Goal: Task Accomplishment & Management: Complete application form

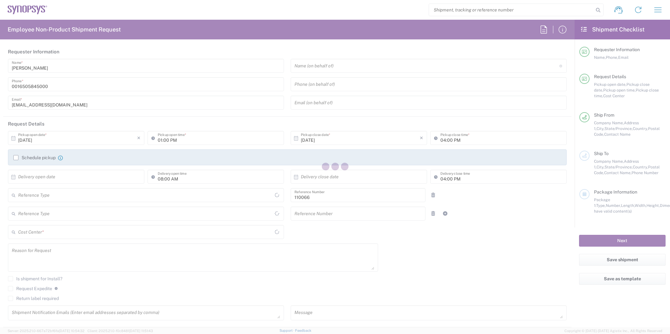
type input "Department"
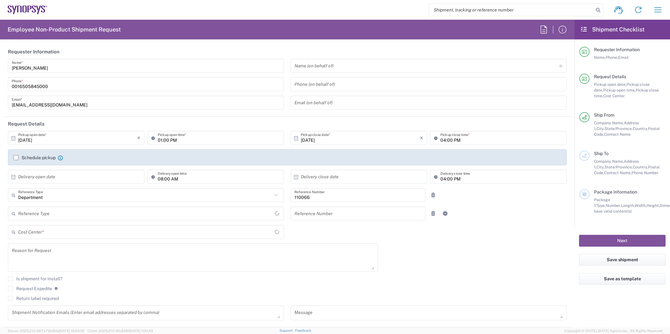
type input "US01, CIO, IT, ESS2 110066"
type input "Delivered at Place"
type input "[GEOGRAPHIC_DATA]"
type input "[US_STATE]"
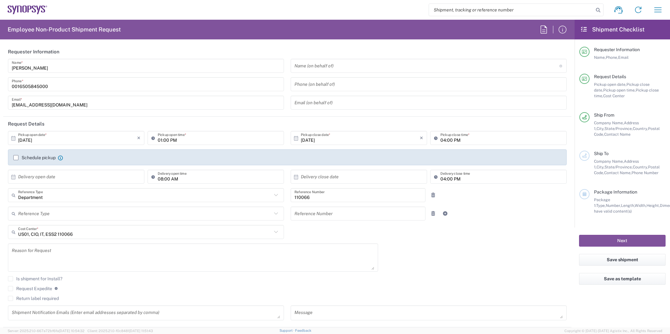
type input "Hillsboro US03"
click at [655, 7] on icon "button" at bounding box center [658, 10] width 10 height 10
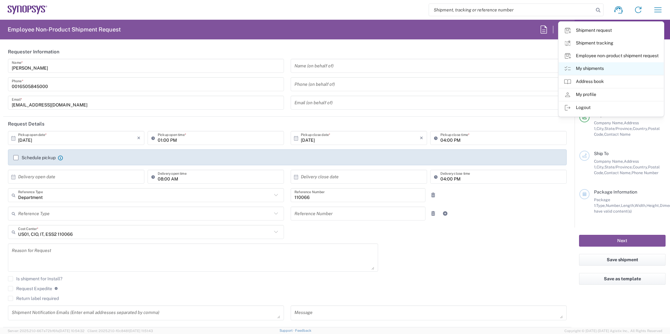
click at [586, 67] on link "My shipments" at bounding box center [611, 68] width 105 height 13
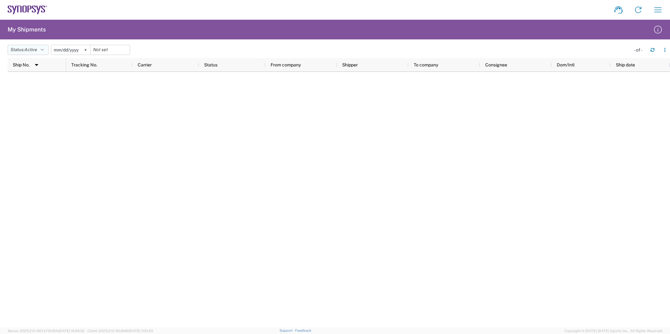
click at [40, 48] on button "Status: Active" at bounding box center [28, 50] width 41 height 10
click at [43, 81] on span "All" at bounding box center [45, 84] width 74 height 10
click at [80, 50] on icon at bounding box center [79, 50] width 2 height 2
click at [658, 10] on icon "button" at bounding box center [658, 10] width 10 height 10
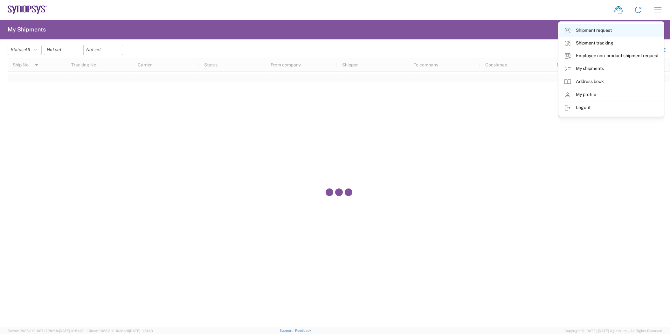
click at [611, 30] on link "Shipment request" at bounding box center [611, 30] width 105 height 13
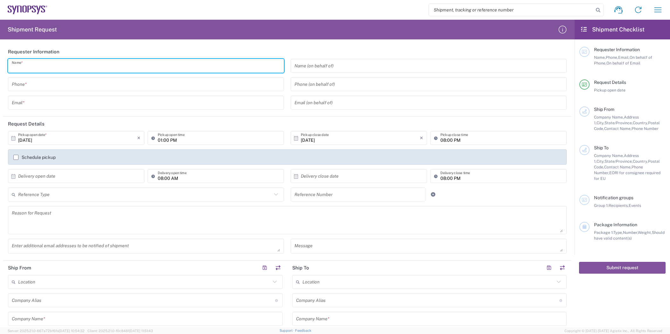
click at [157, 67] on input "text" at bounding box center [146, 65] width 268 height 11
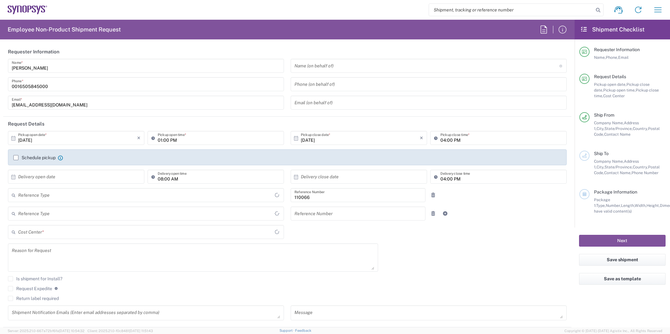
type input "Department"
type input "US01, CIO, IT, ESS2 110066"
type input "Delivered at Place"
type input "Oregon"
type input "United States"
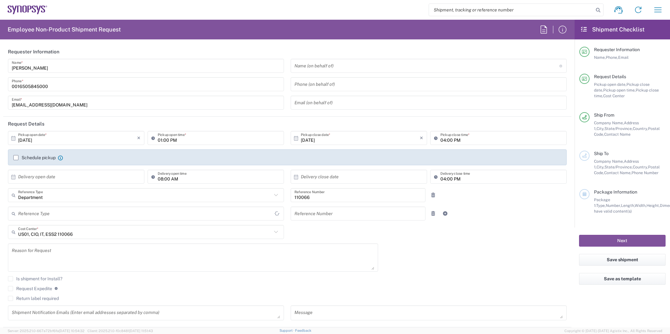
type input "[GEOGRAPHIC_DATA]"
type input "Hillsboro US03"
click at [13, 139] on icon at bounding box center [13, 139] width 6 height 6
click at [69, 187] on span "14" at bounding box center [67, 187] width 9 height 9
type input "10/14/2025"
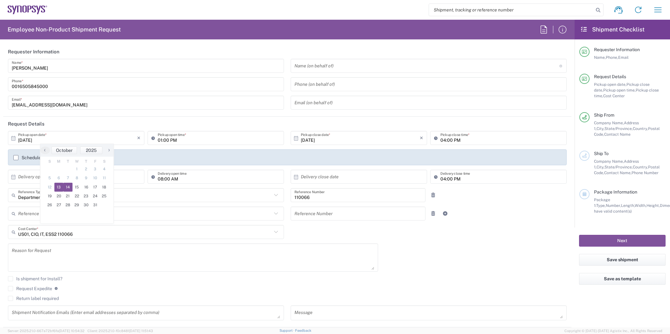
type input "10/14/2025"
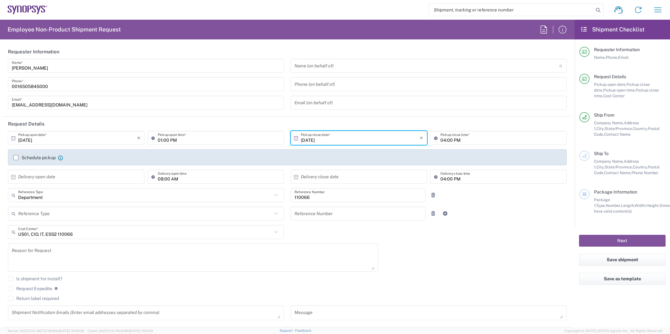
click at [235, 138] on input "01:00 PM" at bounding box center [219, 138] width 122 height 11
click at [4, 172] on main "10/14/2025 × Pickup open date * Cancel Apply 01:00 PM Pickup open time * 10/14/…" at bounding box center [287, 228] width 568 height 194
click at [16, 158] on label "Schedule pickup" at bounding box center [34, 157] width 42 height 5
click at [16, 158] on input "Schedule pickup" at bounding box center [16, 158] width 0 height 0
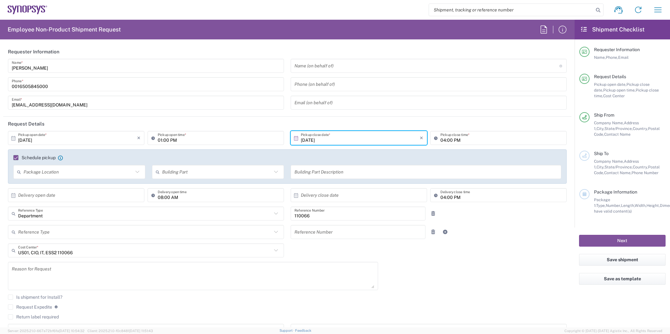
click at [137, 172] on icon at bounding box center [137, 172] width 8 height 8
click at [95, 151] on div "Schedule pickup When scheduling a pickup please be sure to meet the following c…" at bounding box center [287, 167] width 559 height 34
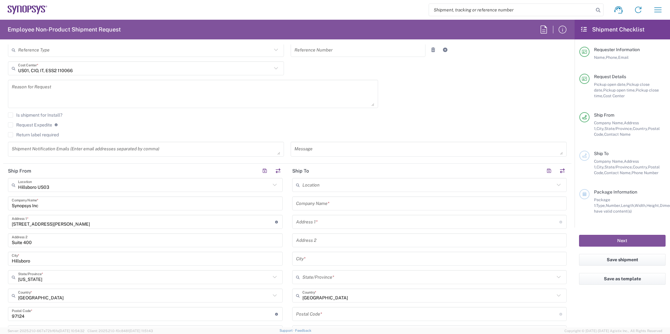
scroll to position [191, 0]
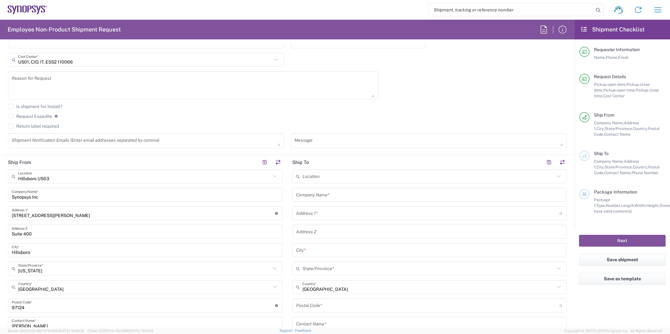
click at [408, 183] on div "Location" at bounding box center [429, 177] width 275 height 14
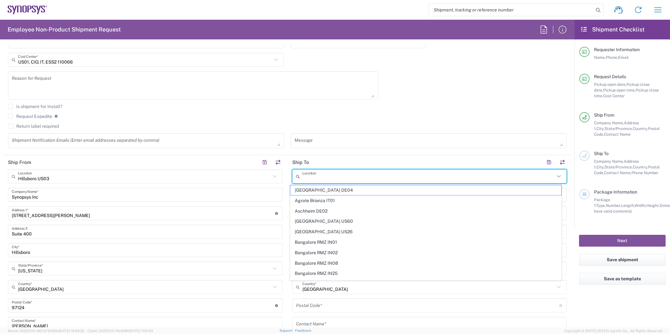
click at [411, 178] on input "text" at bounding box center [429, 176] width 253 height 11
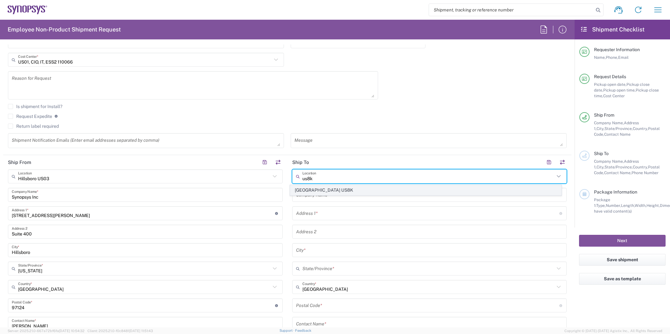
click at [330, 189] on span "[GEOGRAPHIC_DATA] US8K" at bounding box center [425, 190] width 271 height 10
type input "[GEOGRAPHIC_DATA] US8K"
type input "Synopsys Inc"
type input "199 South Los Robles Ave"
type input "Suite 400"
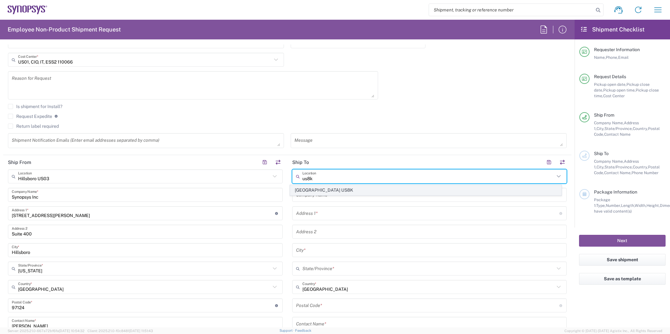
type input "Pasadena"
type input "[US_STATE]"
type input "91101"
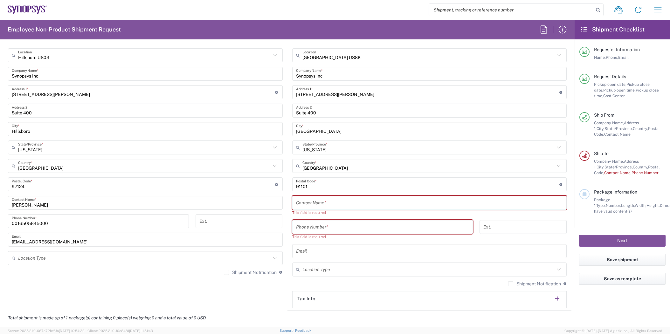
scroll to position [318, 0]
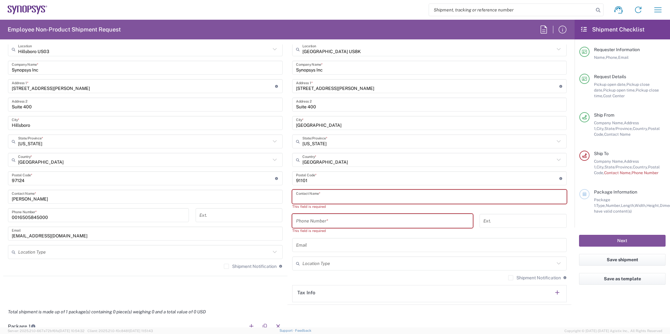
click at [357, 194] on input "text" at bounding box center [429, 197] width 267 height 11
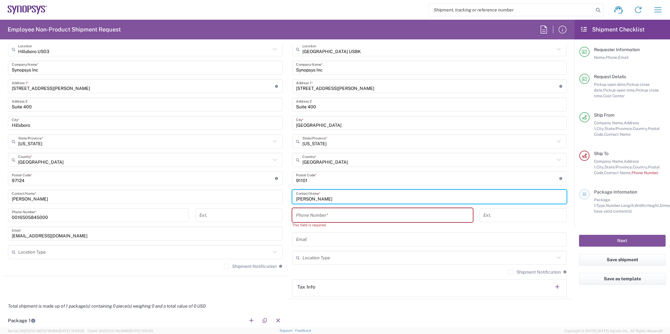
type input "Mike Weiler"
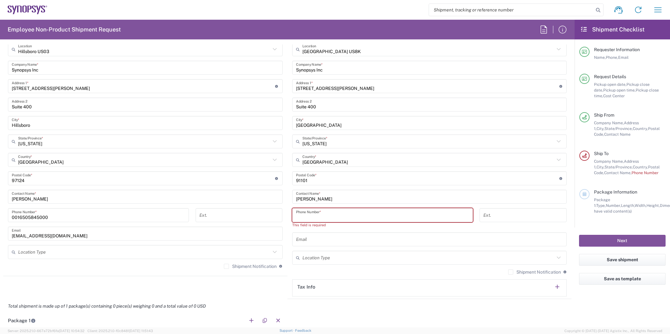
click at [353, 217] on input "tel" at bounding box center [382, 215] width 173 height 11
paste input "650.584.5000"
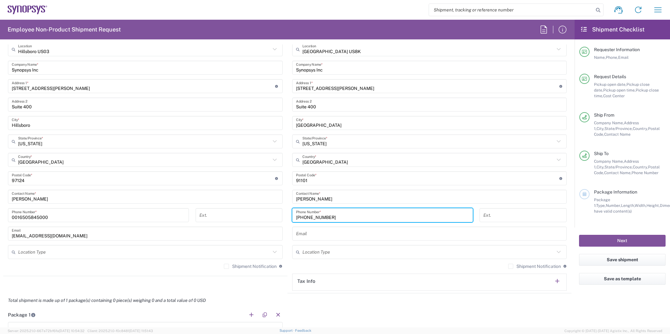
type input "650-584-5000"
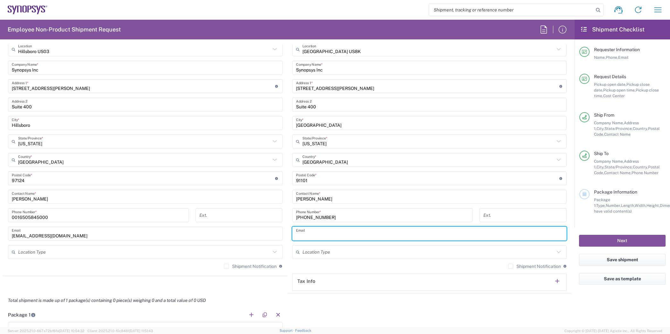
paste input "mweiler@synopsys.com"
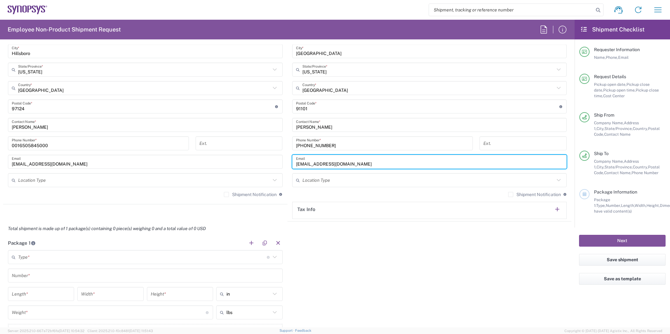
scroll to position [445, 0]
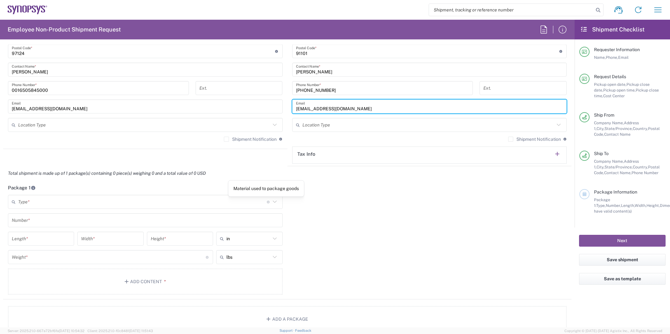
type input "mweiler@synopsys.com"
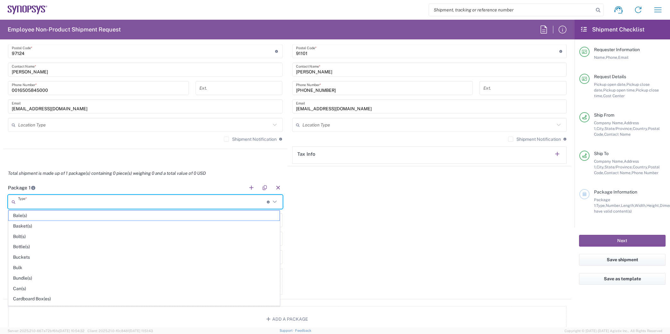
click at [216, 203] on input "text" at bounding box center [142, 202] width 249 height 11
click at [52, 266] on span "Cardboard Box(es)" at bounding box center [144, 267] width 271 height 10
type input "Cardboard Box(es)"
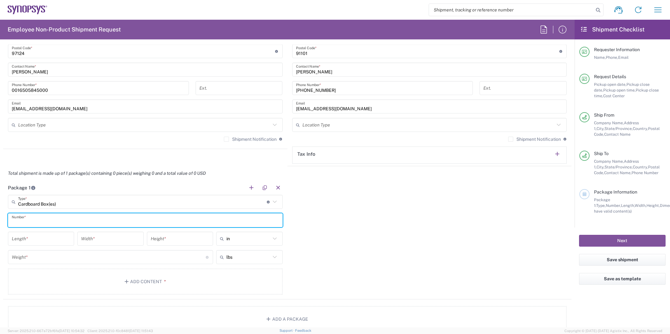
click at [59, 220] on input "text" at bounding box center [145, 220] width 267 height 11
type input "1"
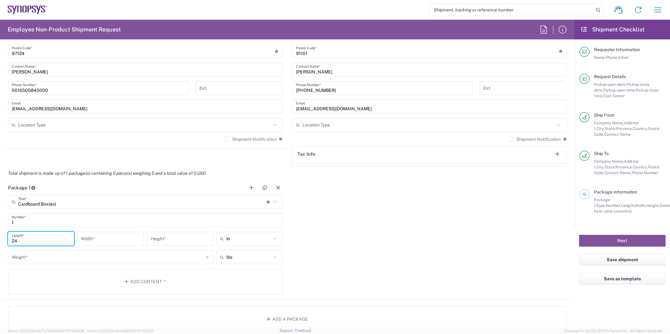
type input "24"
type input "16"
type input "8"
type input "in"
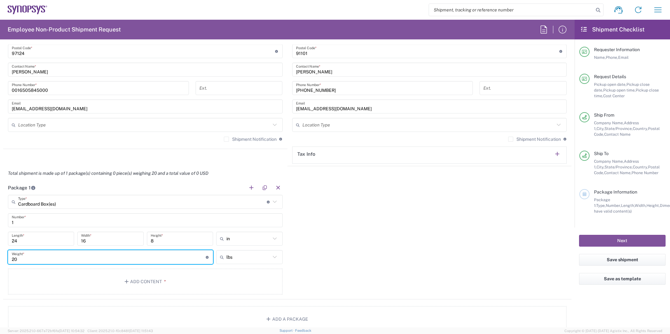
type input "20"
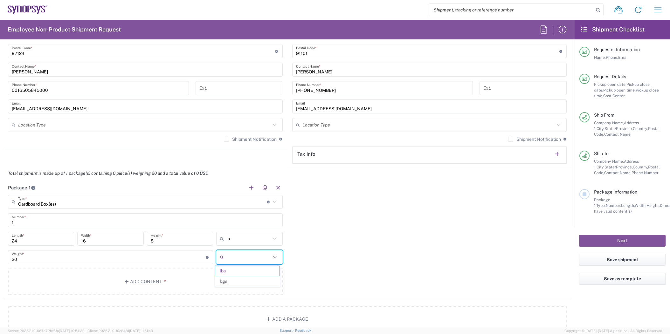
type input "lbs"
click at [171, 281] on button "Add Content *" at bounding box center [145, 282] width 275 height 26
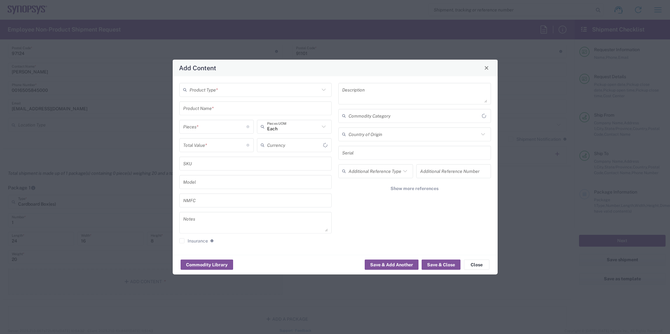
type input "US Dollar"
click at [256, 95] on div "Product Type *" at bounding box center [255, 90] width 153 height 14
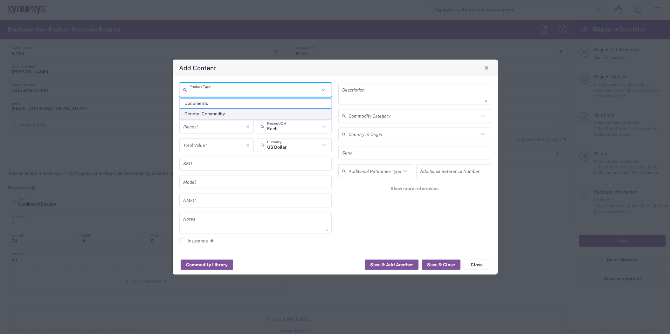
click at [214, 112] on span "General Commodity" at bounding box center [255, 114] width 151 height 10
type input "General Commodity"
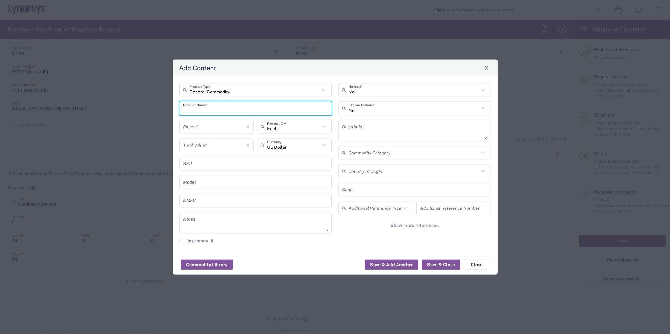
click at [250, 108] on input "text" at bounding box center [255, 108] width 145 height 11
type input "T"
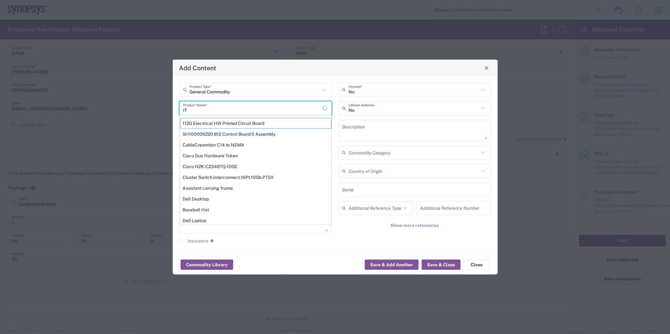
type input "I"
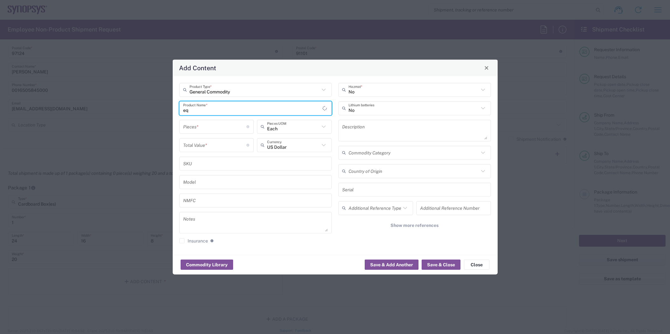
type input "e"
type input "Tools"
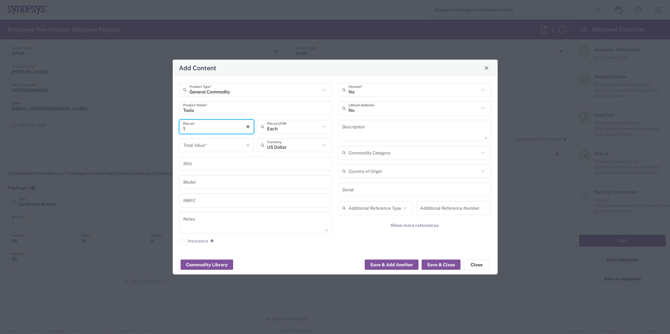
type input "1"
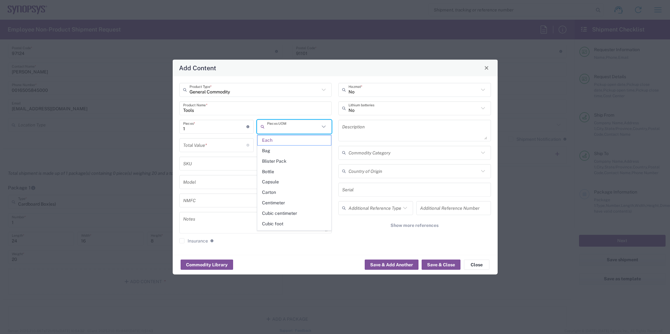
type input "Each"
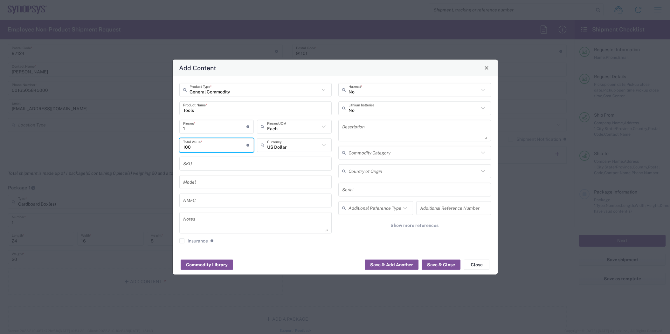
type input "100"
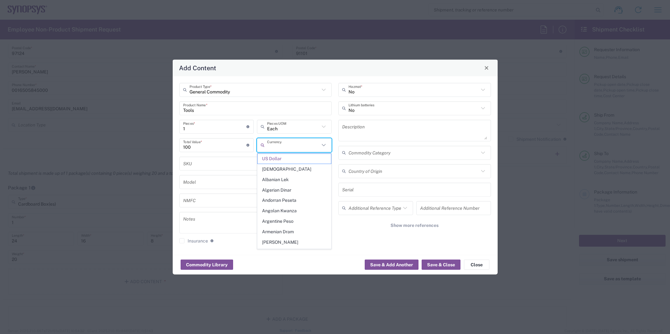
type input "US Dollar"
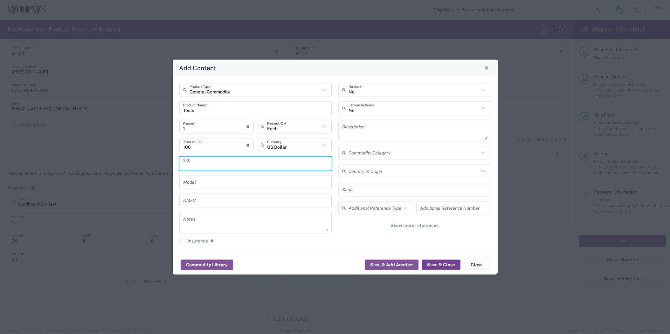
click at [446, 268] on button "Save & Close" at bounding box center [441, 265] width 39 height 10
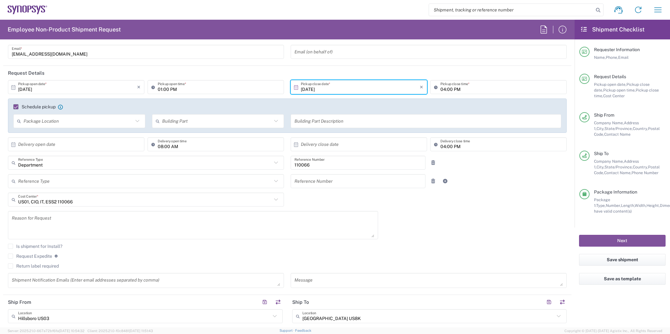
scroll to position [0, 0]
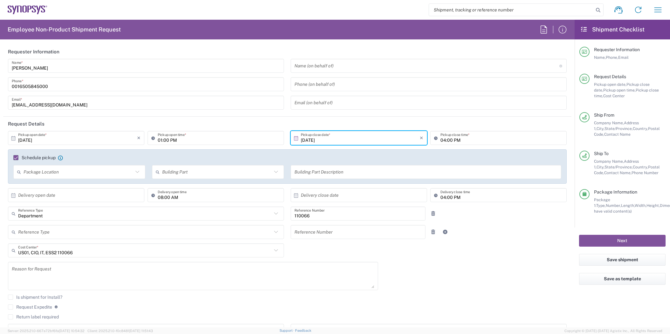
click at [13, 139] on icon at bounding box center [13, 139] width 6 height 6
click at [57, 186] on span "13" at bounding box center [58, 187] width 9 height 9
type input "[DATE]"
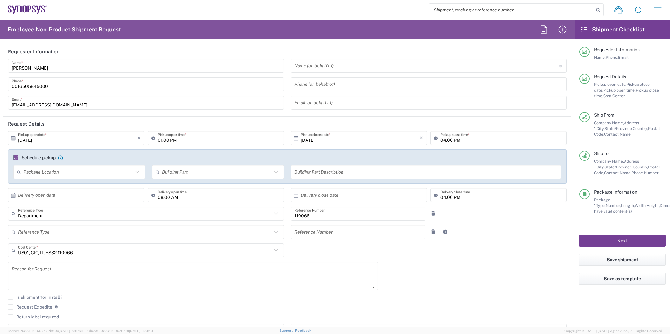
click at [598, 236] on button "Next" at bounding box center [622, 241] width 87 height 12
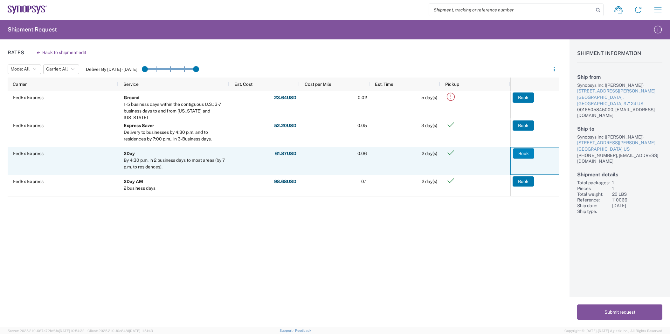
click at [525, 156] on button "Book" at bounding box center [523, 154] width 21 height 10
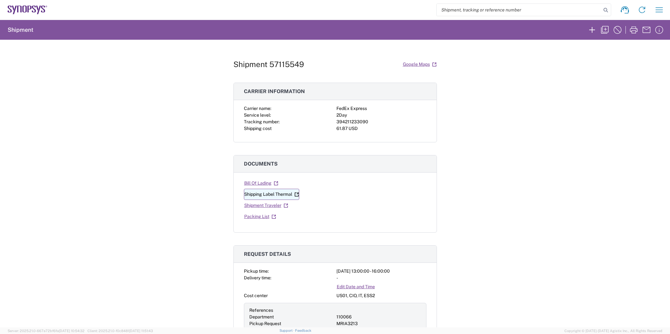
click at [261, 195] on link "Shipping Label Thermal" at bounding box center [271, 194] width 55 height 11
click at [656, 10] on icon "button" at bounding box center [659, 10] width 10 height 10
